Goal: Task Accomplishment & Management: Use online tool/utility

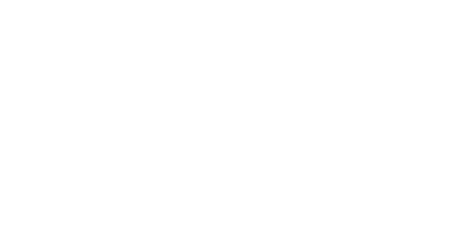
click at [392, 40] on button "Close" at bounding box center [378, 41] width 27 height 12
click at [97, 60] on button "Collaborate" at bounding box center [62, 64] width 70 height 18
click at [392, 39] on button "Close" at bounding box center [378, 41] width 27 height 12
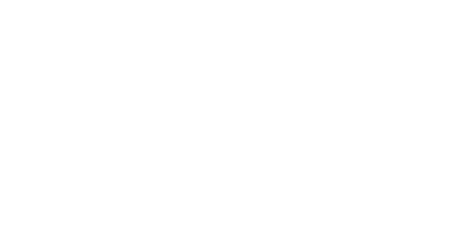
scroll to position [363, 0]
click at [97, 105] on button "Tracking" at bounding box center [62, 101] width 70 height 18
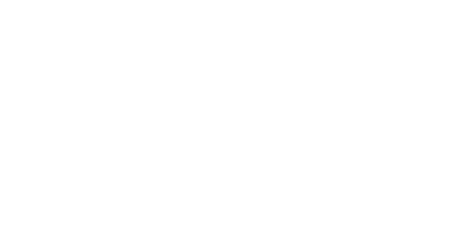
click at [231, 120] on button "Clock Off" at bounding box center [211, 116] width 40 height 12
click at [304, 209] on button "button" at bounding box center [299, 206] width 9 height 9
click at [231, 115] on button "Clock On" at bounding box center [211, 116] width 40 height 12
